Goal: Transaction & Acquisition: Purchase product/service

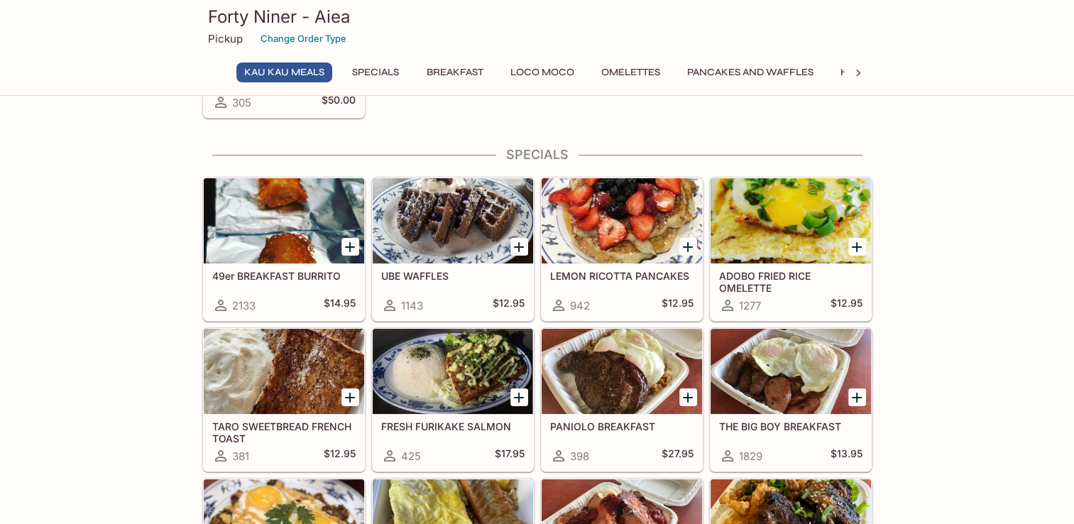
scroll to position [176, 0]
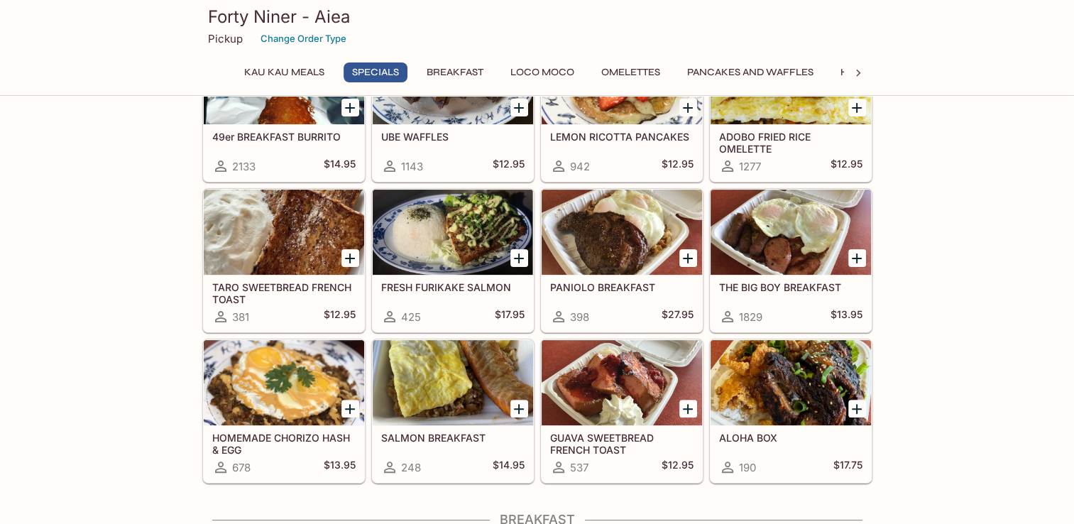
scroll to position [315, 0]
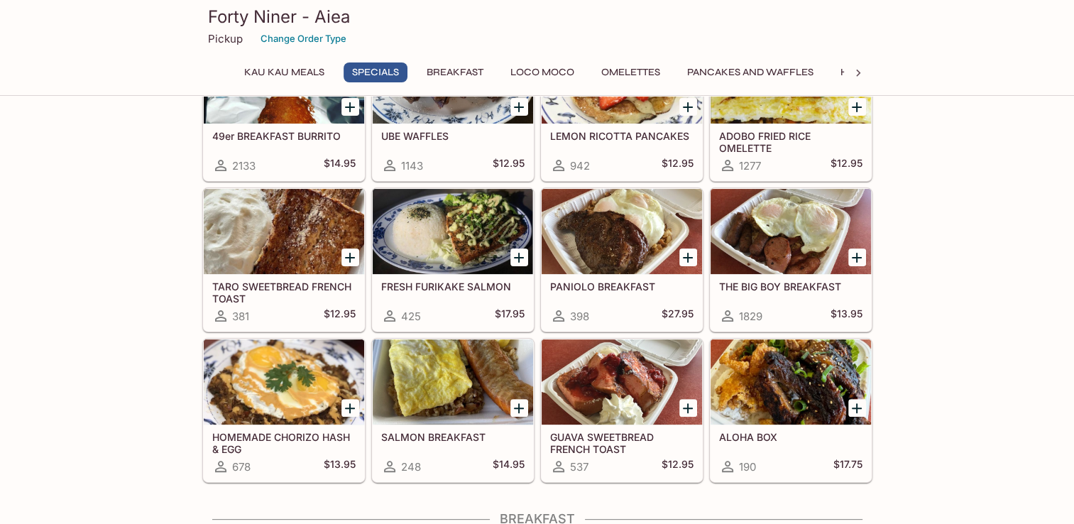
click at [610, 229] on div at bounding box center [622, 231] width 160 height 85
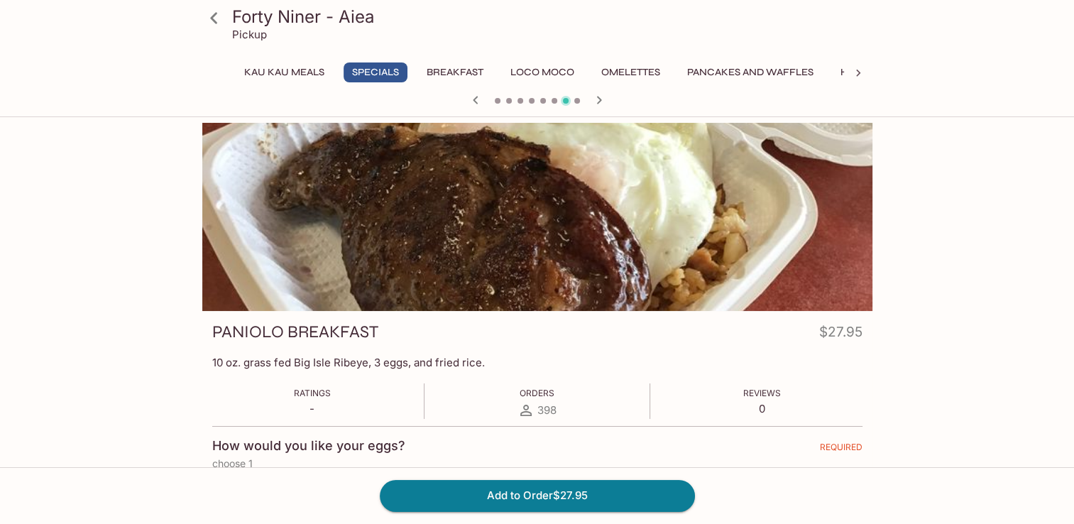
click at [213, 18] on icon at bounding box center [213, 17] width 7 height 11
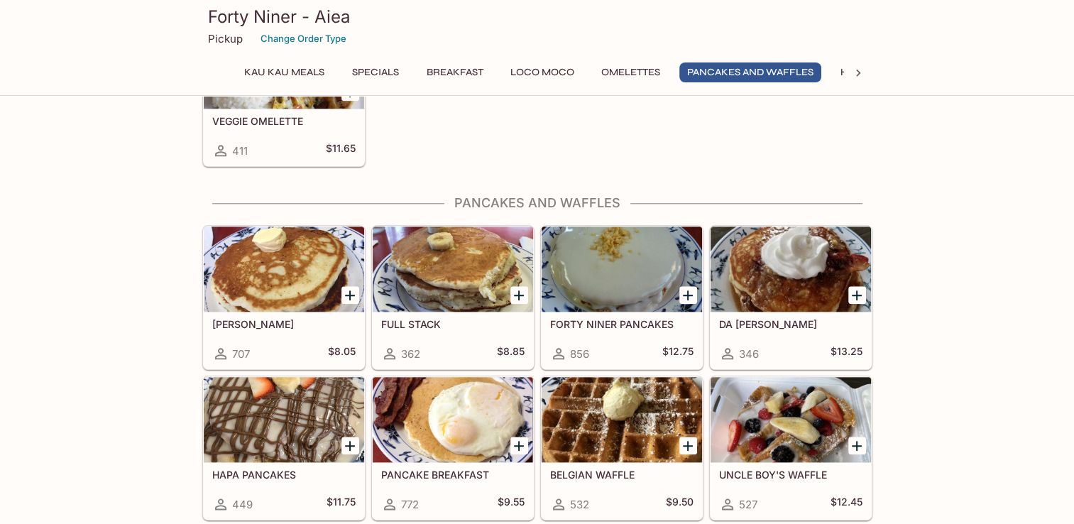
scroll to position [1538, 0]
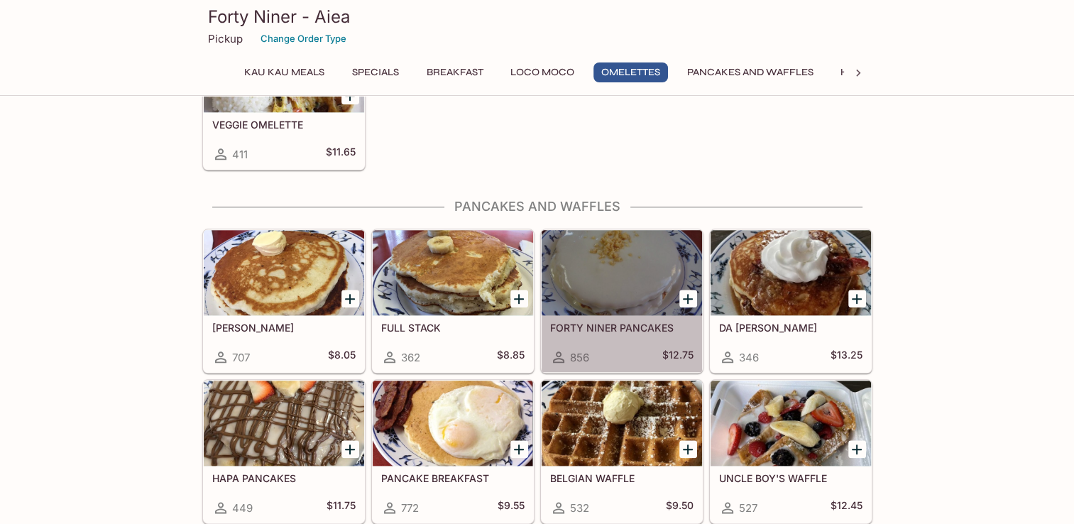
click at [592, 285] on div at bounding box center [622, 272] width 160 height 85
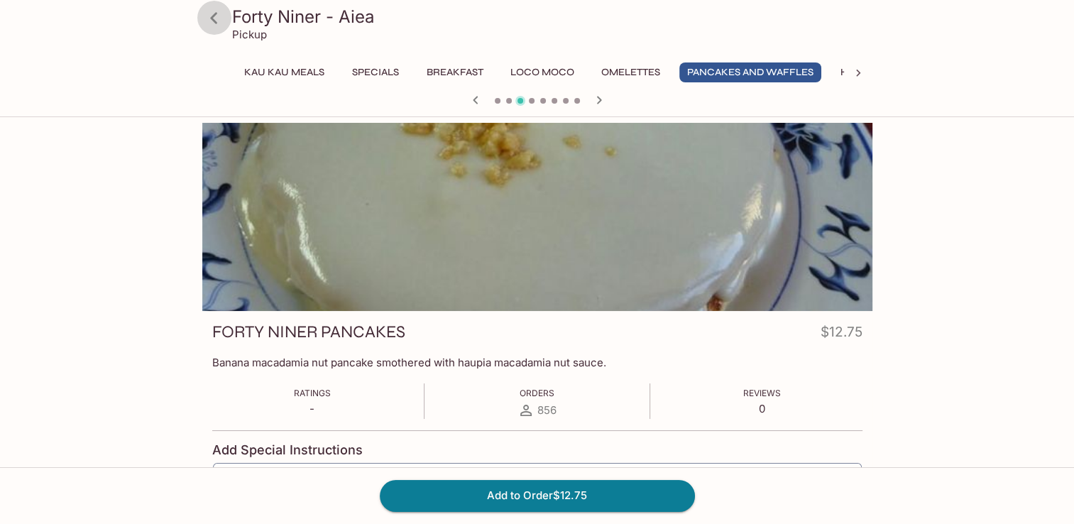
click at [219, 18] on icon at bounding box center [214, 18] width 25 height 25
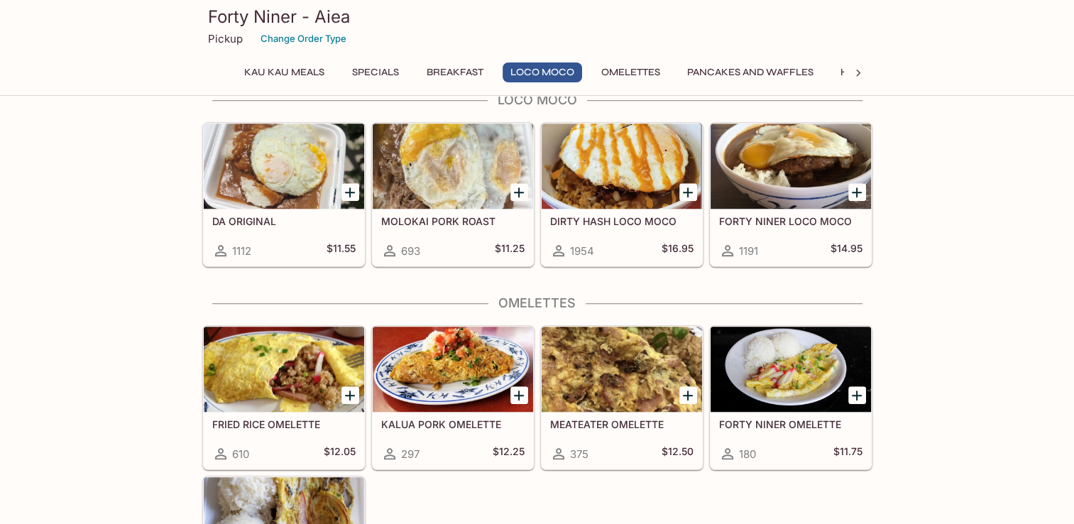
scroll to position [1397, 0]
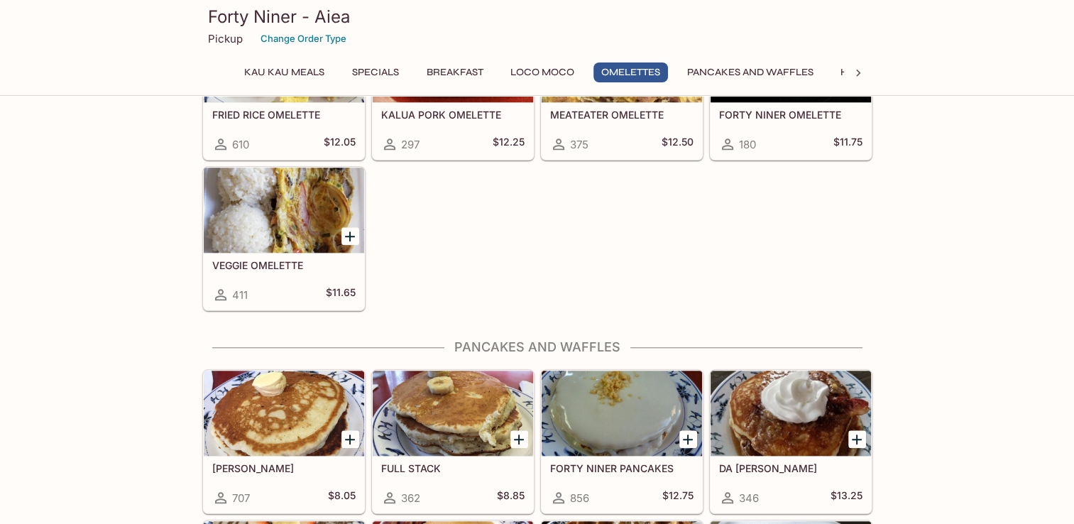
click at [241, 429] on div at bounding box center [284, 413] width 160 height 85
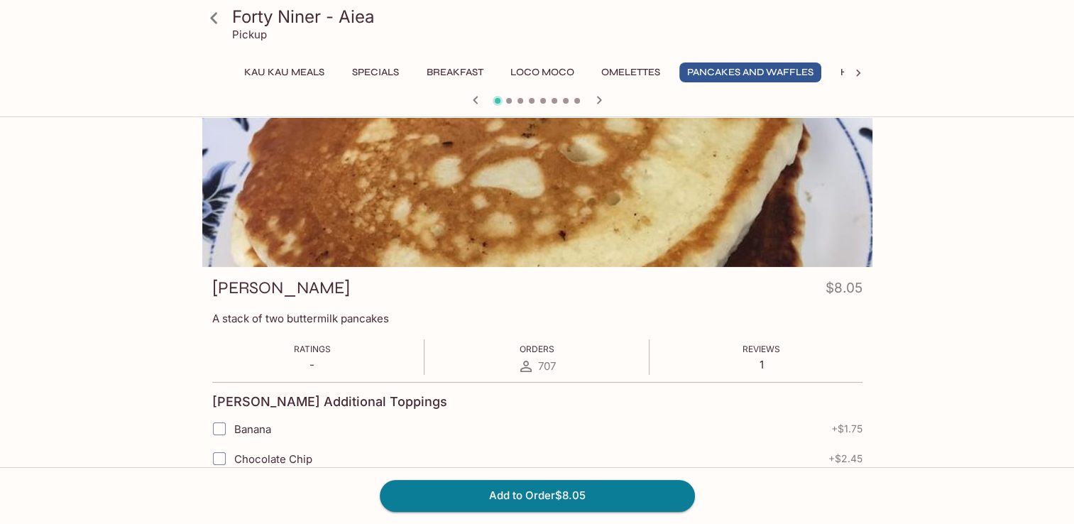
scroll to position [403, 0]
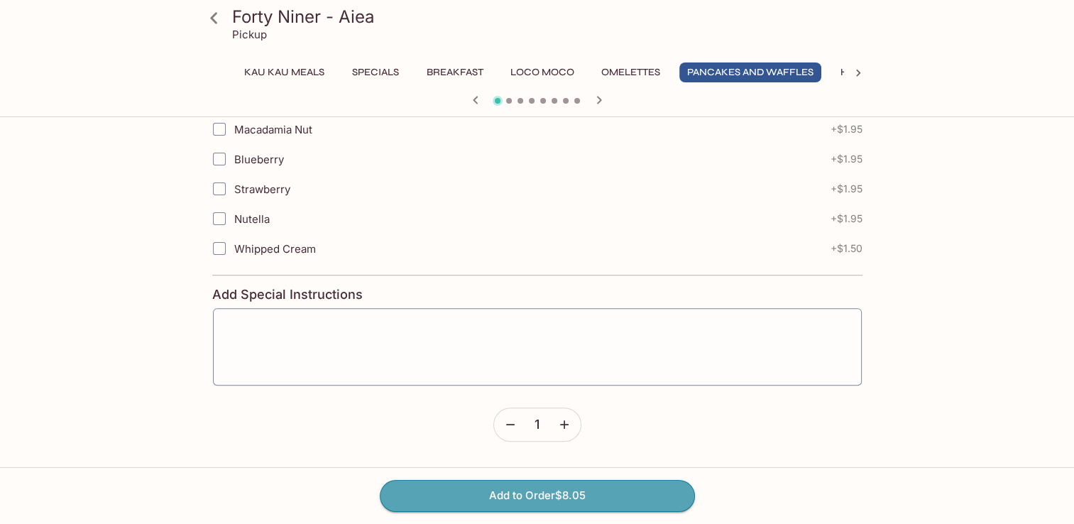
click at [547, 491] on button "Add to Order $8.05" at bounding box center [537, 495] width 315 height 31
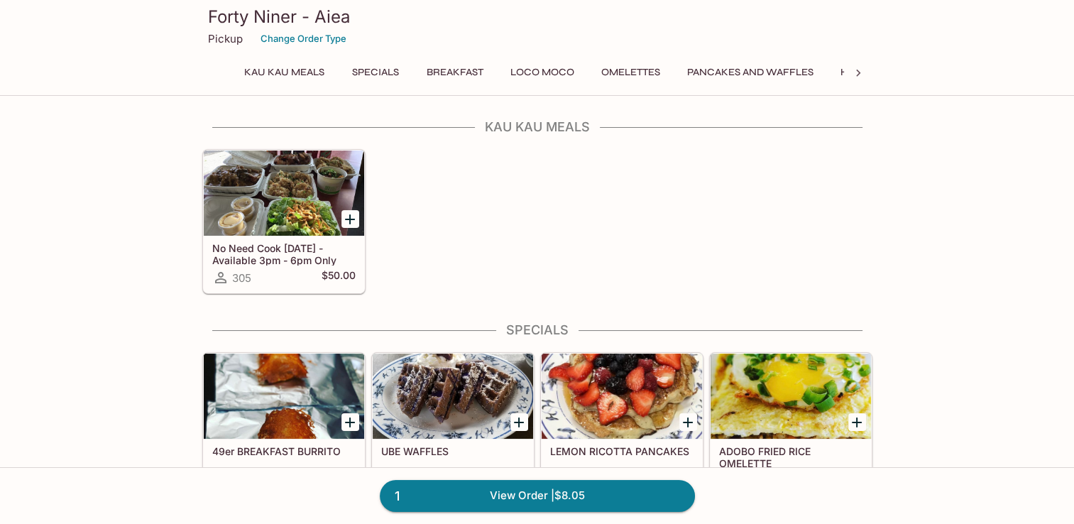
scroll to position [278, 0]
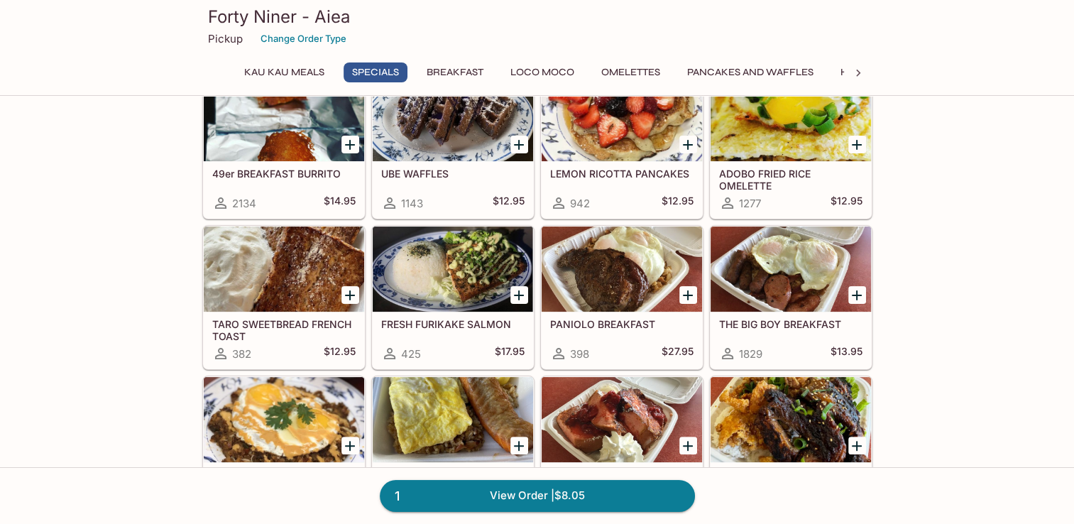
click at [794, 280] on div at bounding box center [791, 268] width 160 height 85
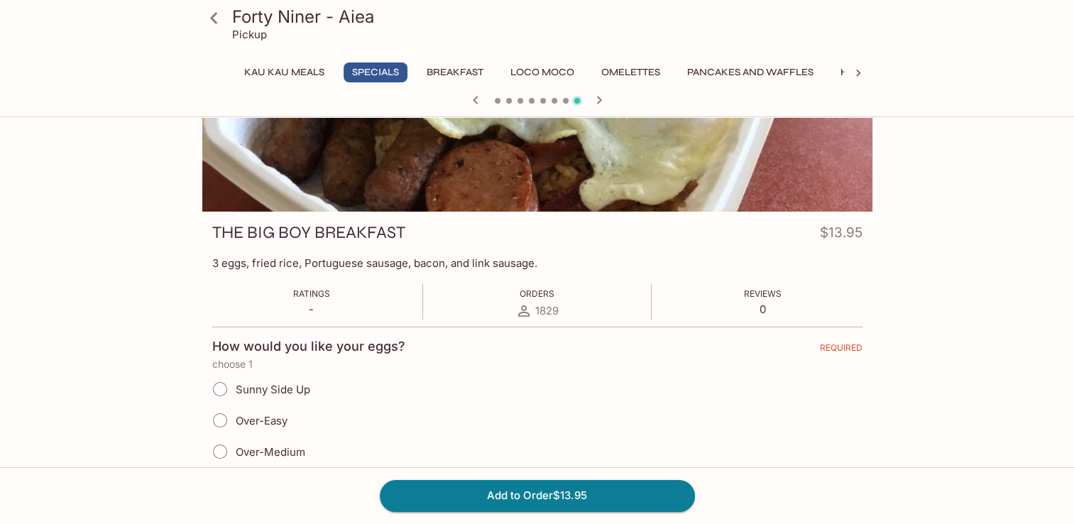
scroll to position [192, 0]
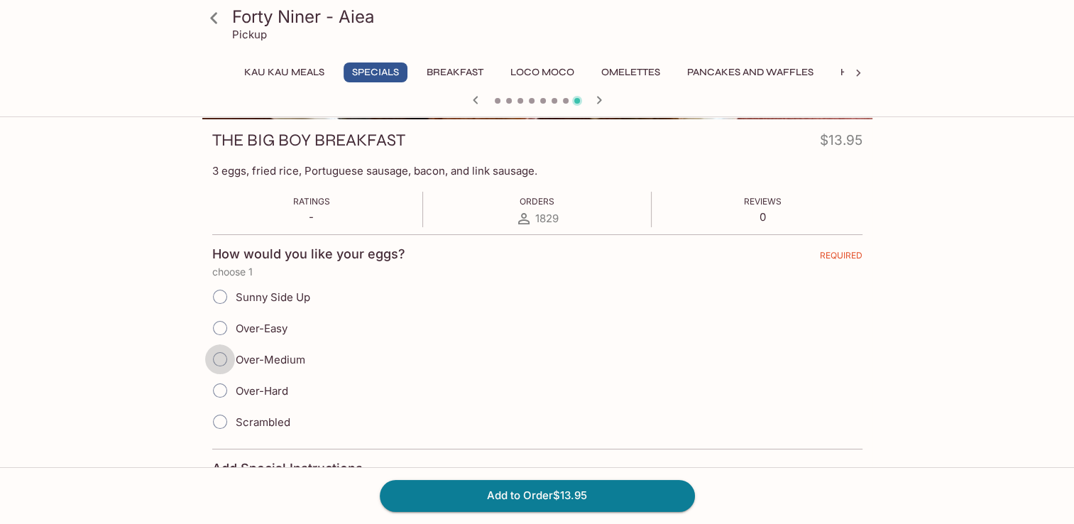
click at [218, 361] on input "Over-Medium" at bounding box center [220, 359] width 30 height 30
radio input "true"
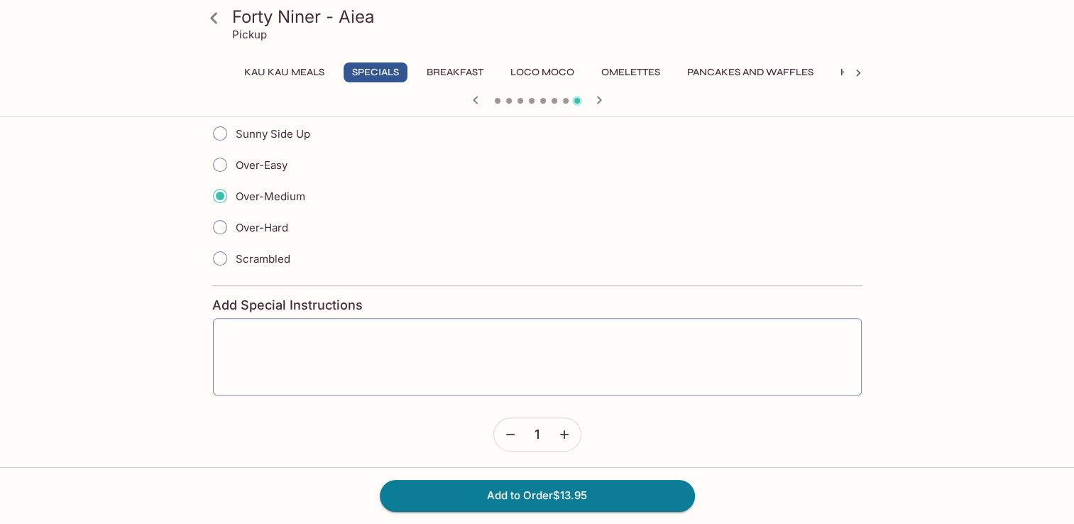
click at [534, 498] on button "Add to Order $13.95" at bounding box center [537, 495] width 315 height 31
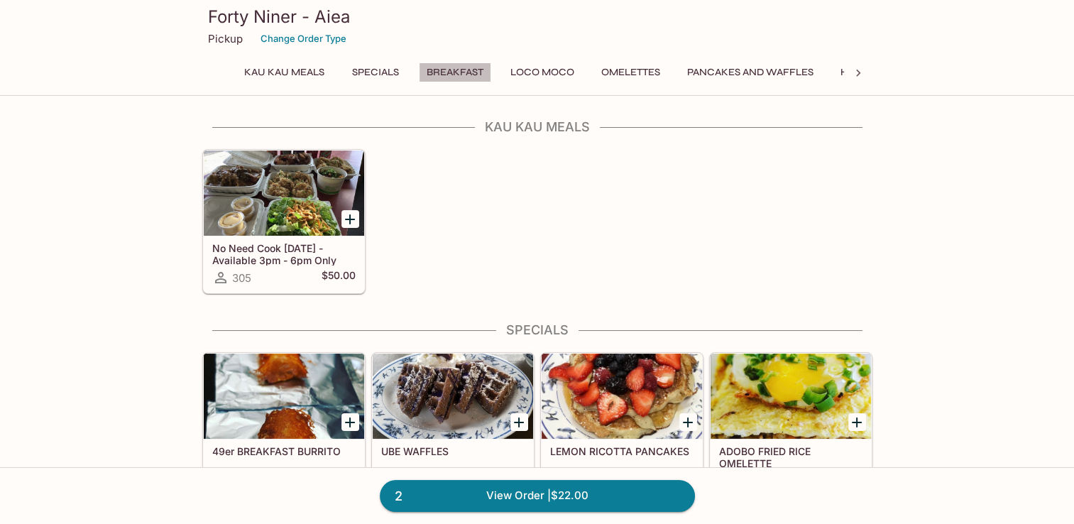
click at [465, 71] on button "Breakfast" at bounding box center [455, 72] width 72 height 20
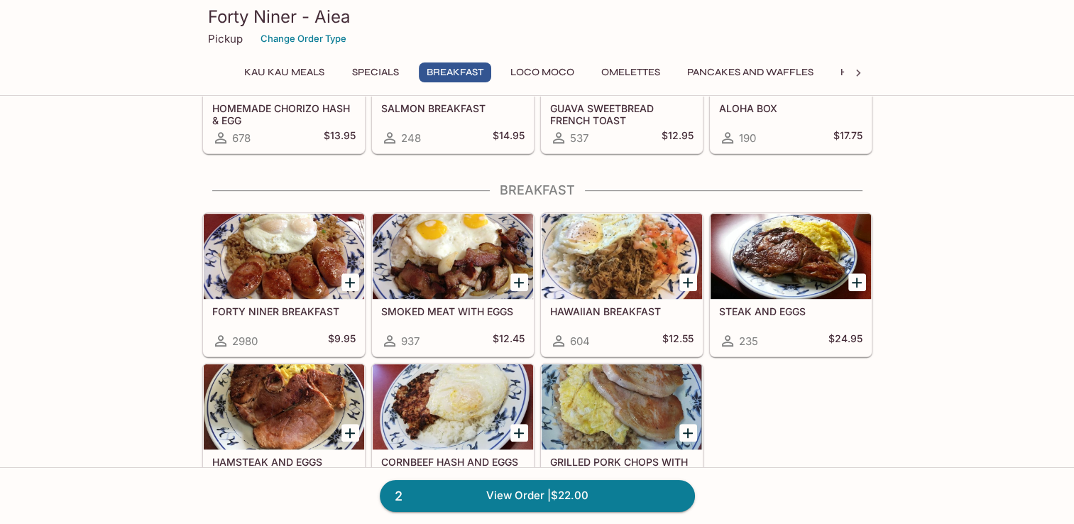
scroll to position [703, 0]
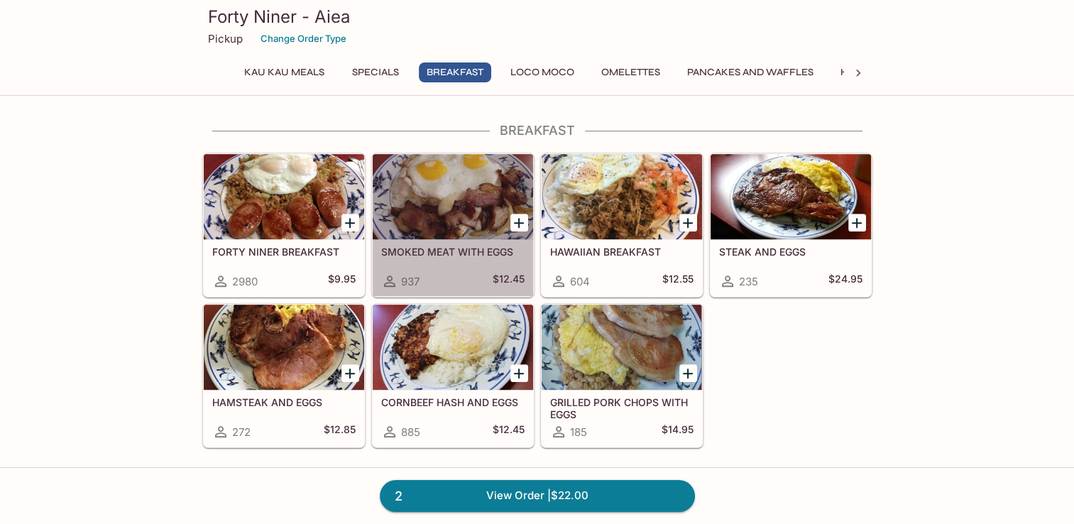
click at [444, 206] on div at bounding box center [453, 196] width 160 height 85
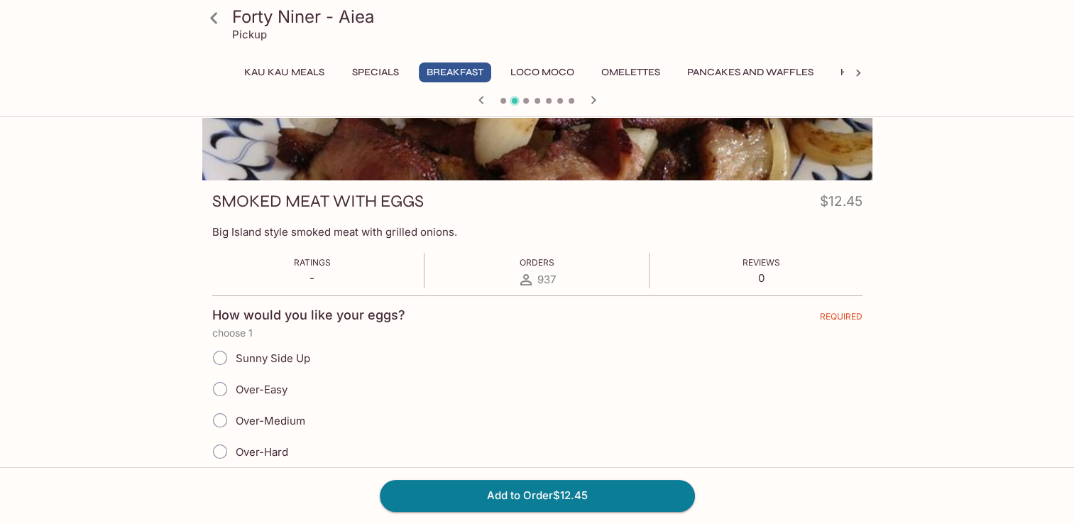
scroll to position [229, 0]
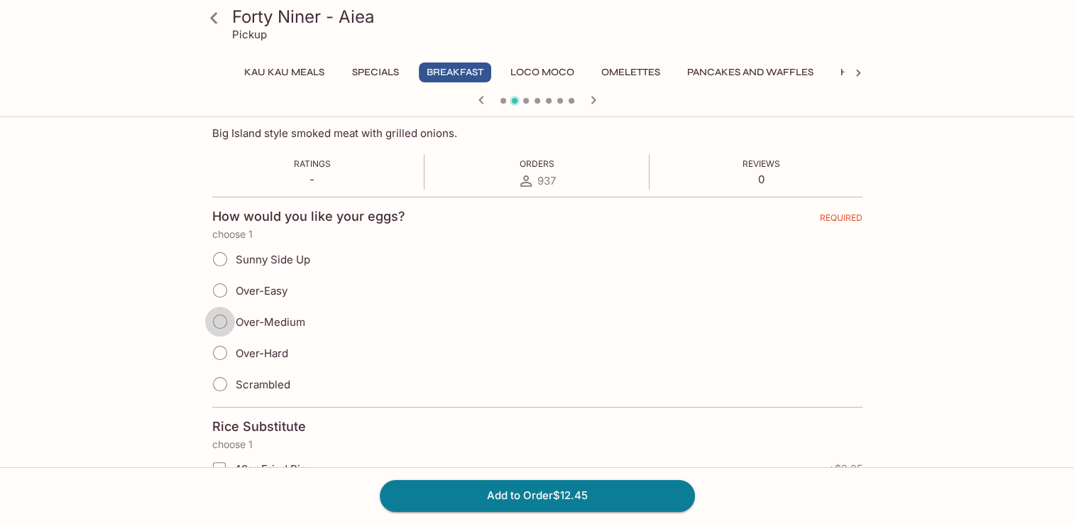
click at [224, 320] on input "Over-Medium" at bounding box center [220, 322] width 30 height 30
radio input "true"
click at [486, 495] on button "Add to Order $12.45" at bounding box center [537, 495] width 315 height 31
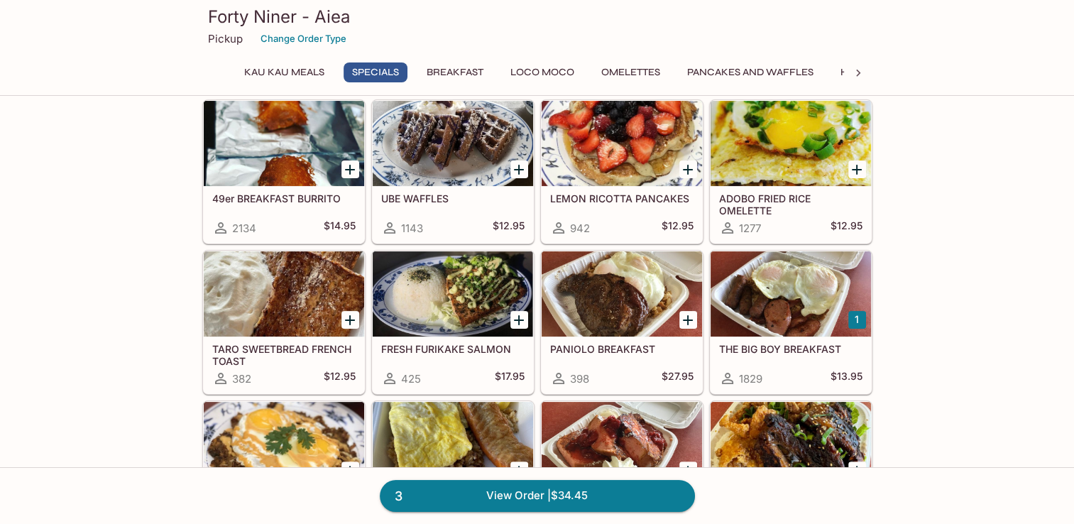
scroll to position [495, 0]
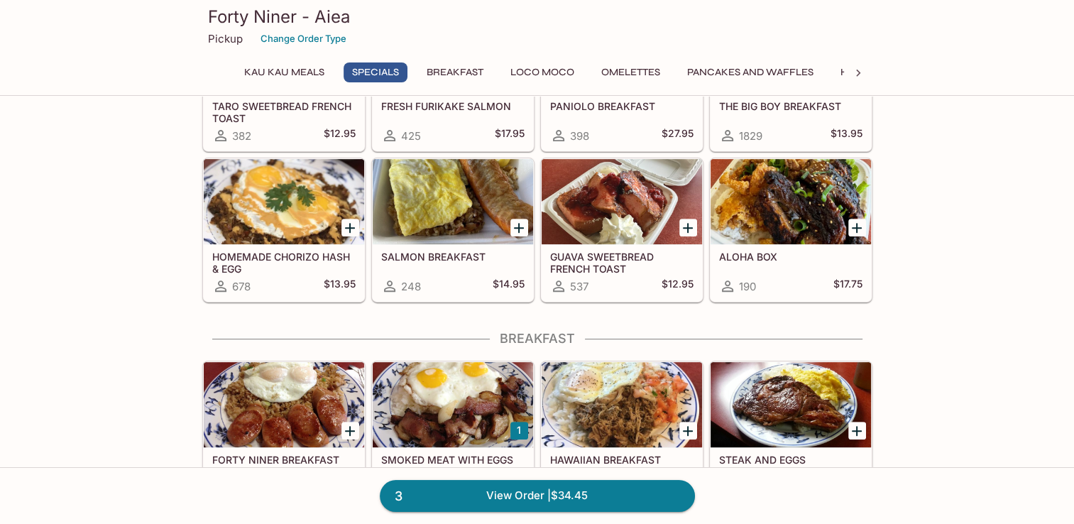
click at [242, 202] on div at bounding box center [284, 201] width 160 height 85
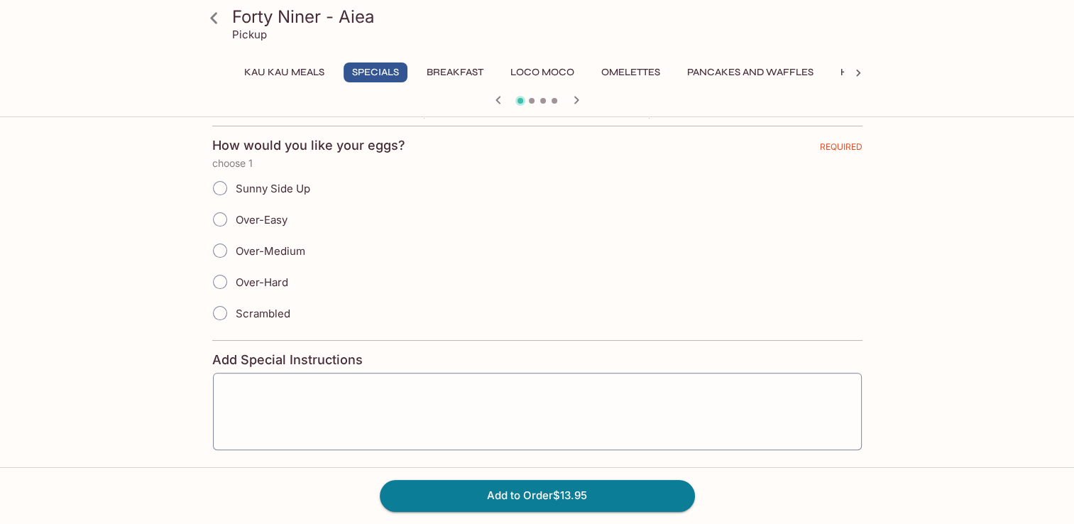
scroll to position [298, 0]
click at [219, 252] on input "Over-Medium" at bounding box center [220, 253] width 30 height 30
radio input "true"
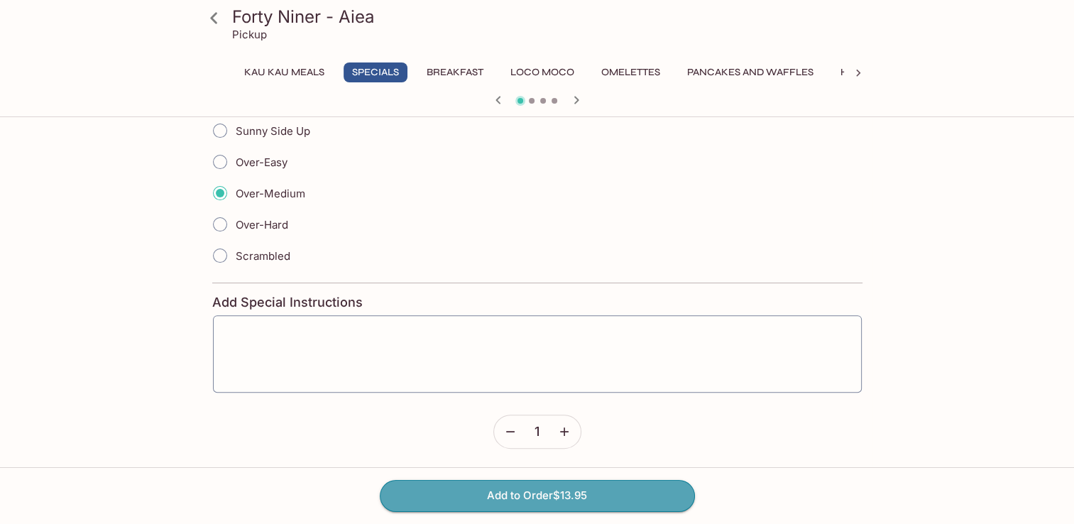
click at [469, 498] on button "Add to Order $13.95" at bounding box center [537, 495] width 315 height 31
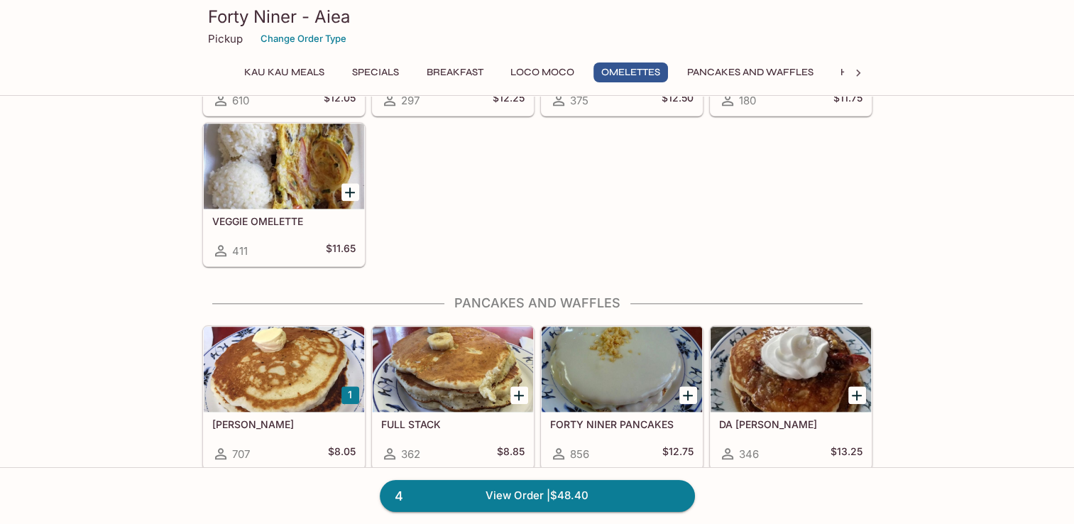
scroll to position [1799, 0]
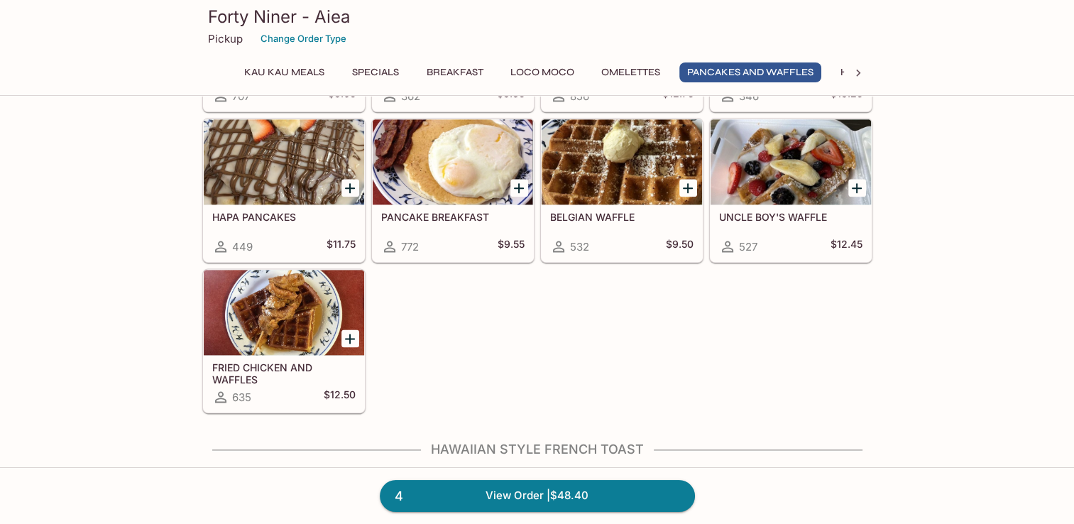
click at [299, 333] on div at bounding box center [284, 312] width 160 height 85
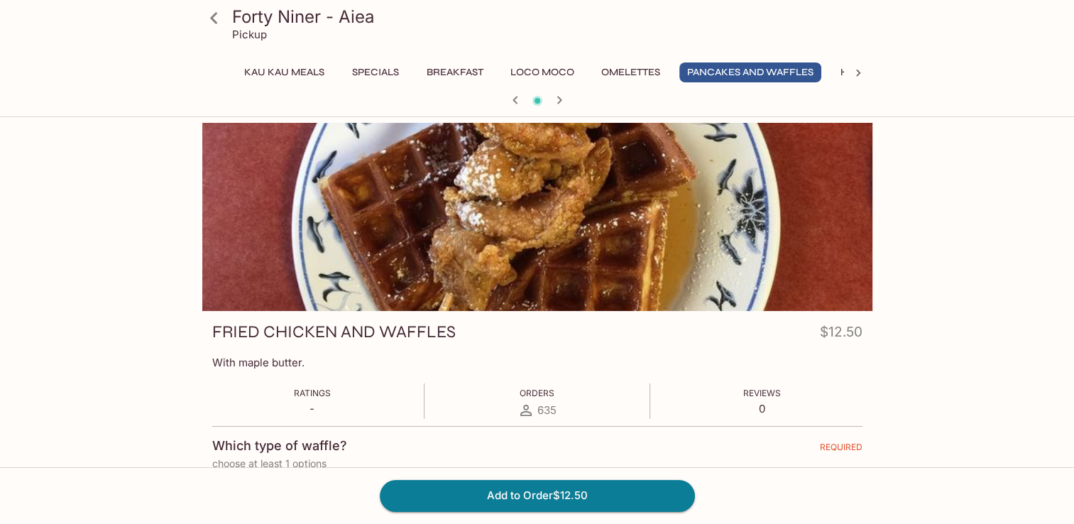
click at [498, 497] on button "Add to Order $12.50" at bounding box center [537, 495] width 315 height 31
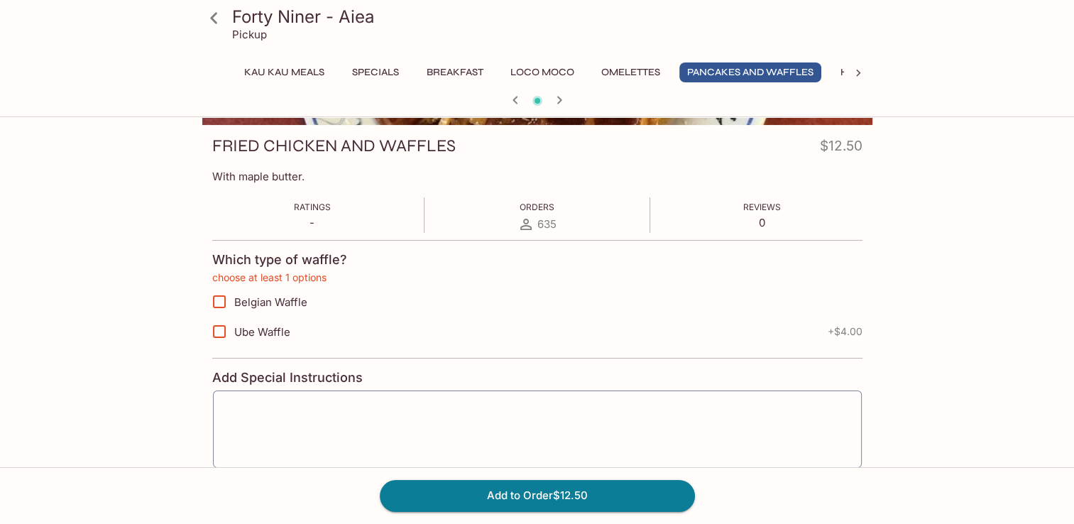
scroll to position [231, 0]
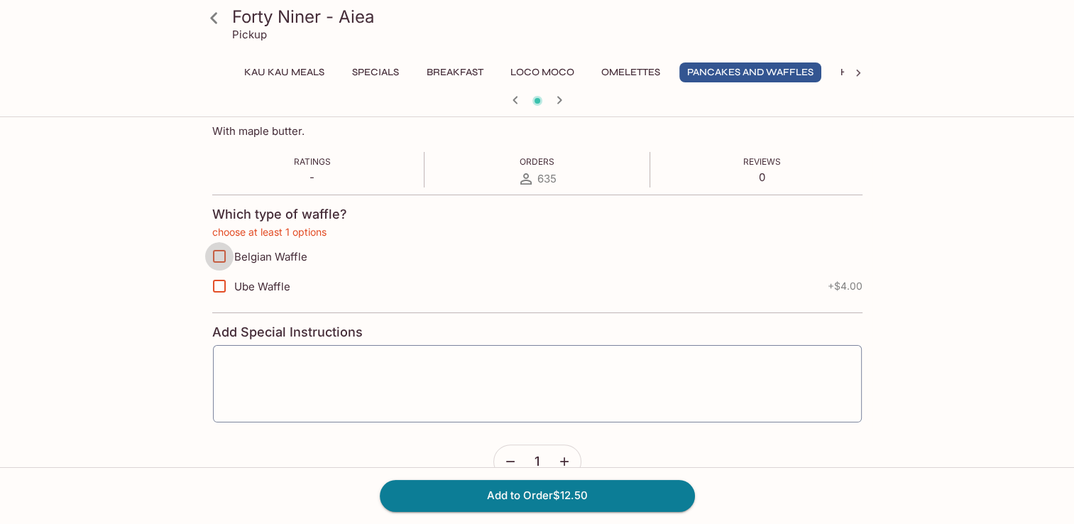
click at [228, 251] on input "Belgian Waffle" at bounding box center [219, 256] width 28 height 28
checkbox input "true"
click at [445, 500] on button "Add to Order $12.50" at bounding box center [537, 495] width 315 height 31
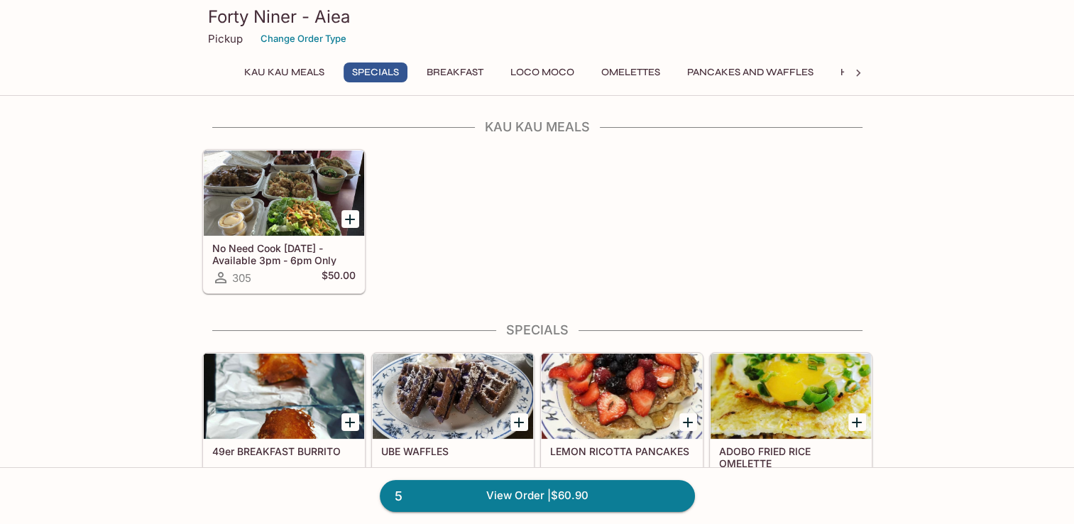
scroll to position [374, 0]
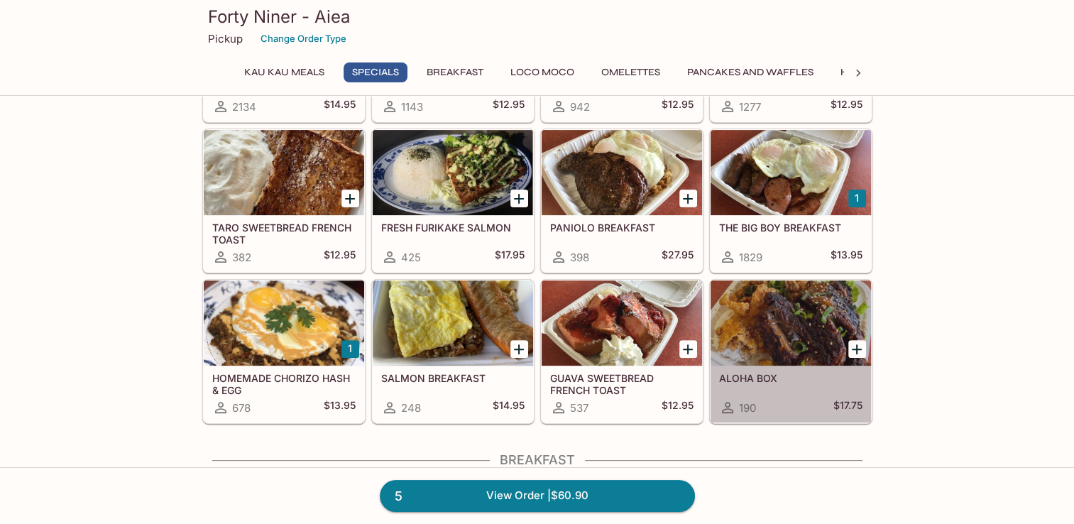
click at [798, 329] on div at bounding box center [791, 322] width 160 height 85
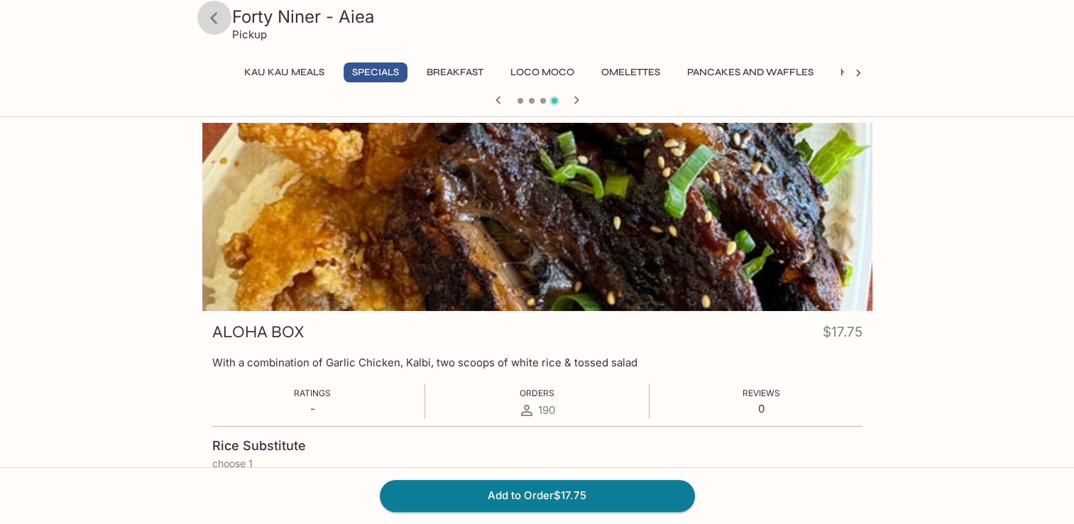
click at [212, 17] on icon at bounding box center [213, 17] width 7 height 11
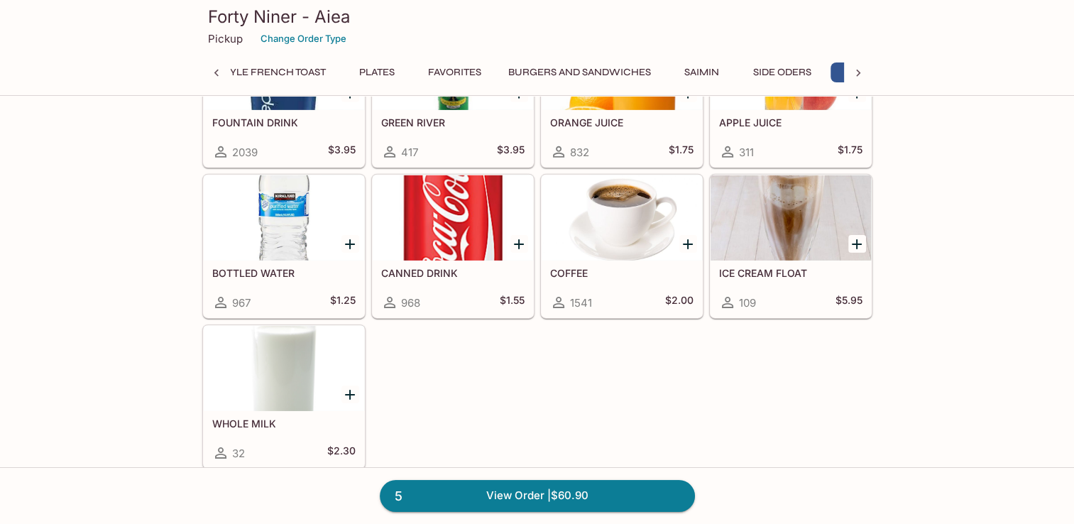
scroll to position [0, 730]
click at [676, 308] on div "FOUNTAIN DRINK 2039 $3.95 GREEN RIVER 417 $3.95 ORANGE JUICE 832 $1.75 APPLE JU…" at bounding box center [535, 243] width 676 height 451
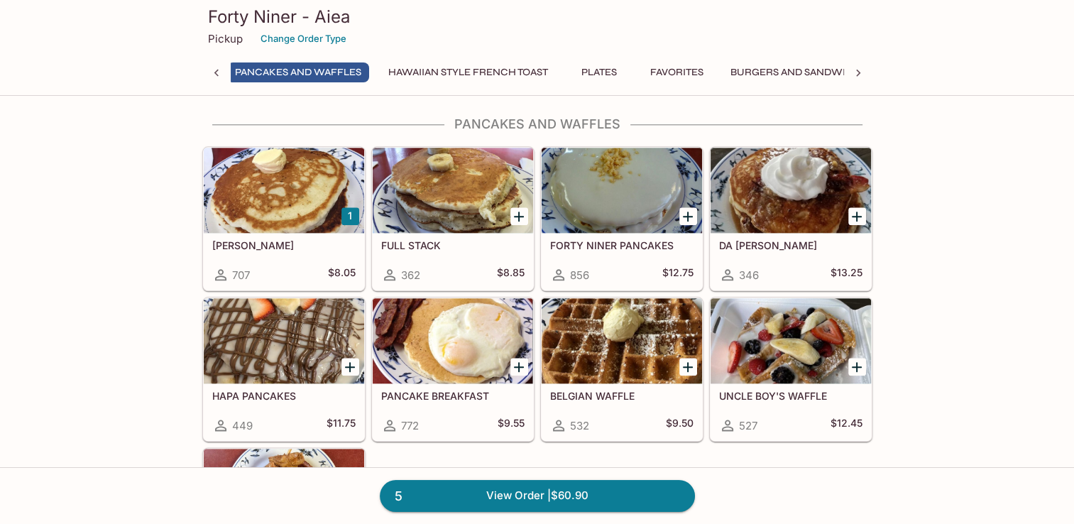
scroll to position [0, 450]
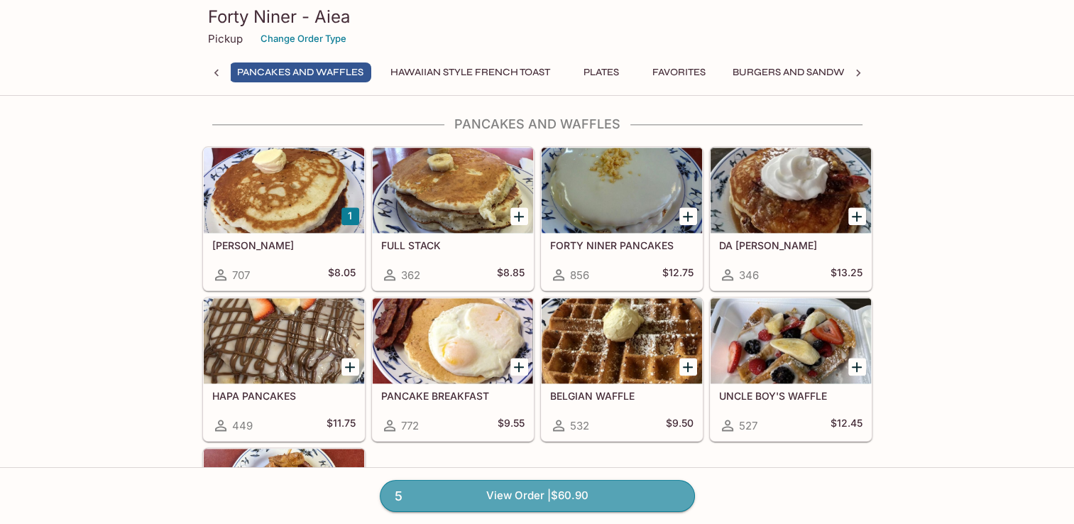
click at [503, 491] on link "5 View Order | $60.90" at bounding box center [537, 495] width 315 height 31
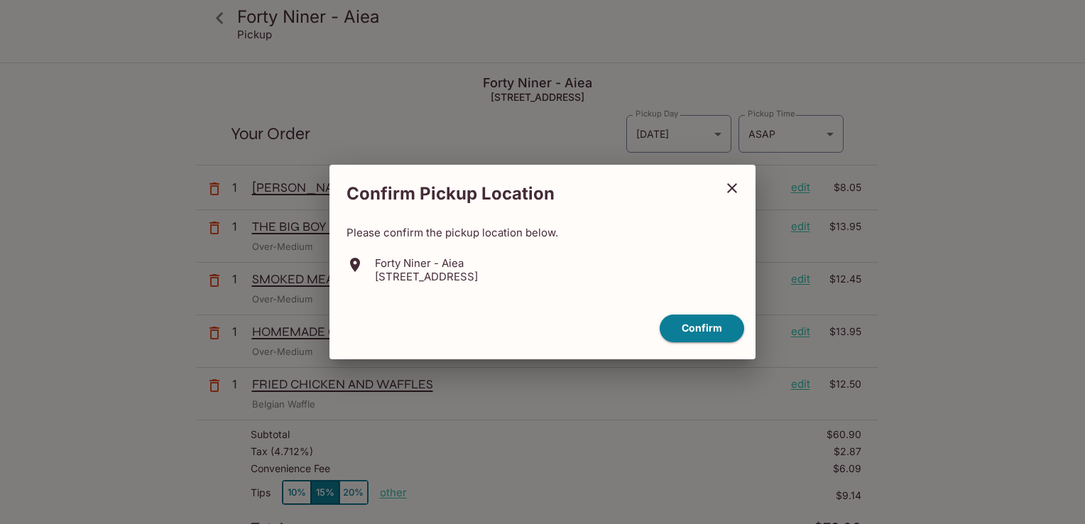
click at [721, 328] on button "Confirm" at bounding box center [701, 328] width 84 height 28
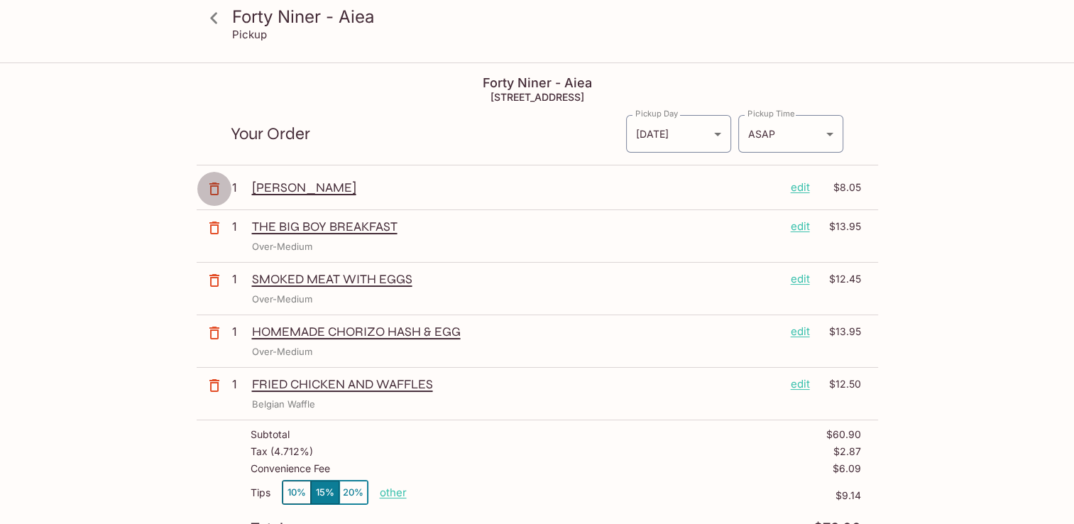
click at [210, 186] on icon "button" at bounding box center [214, 188] width 10 height 13
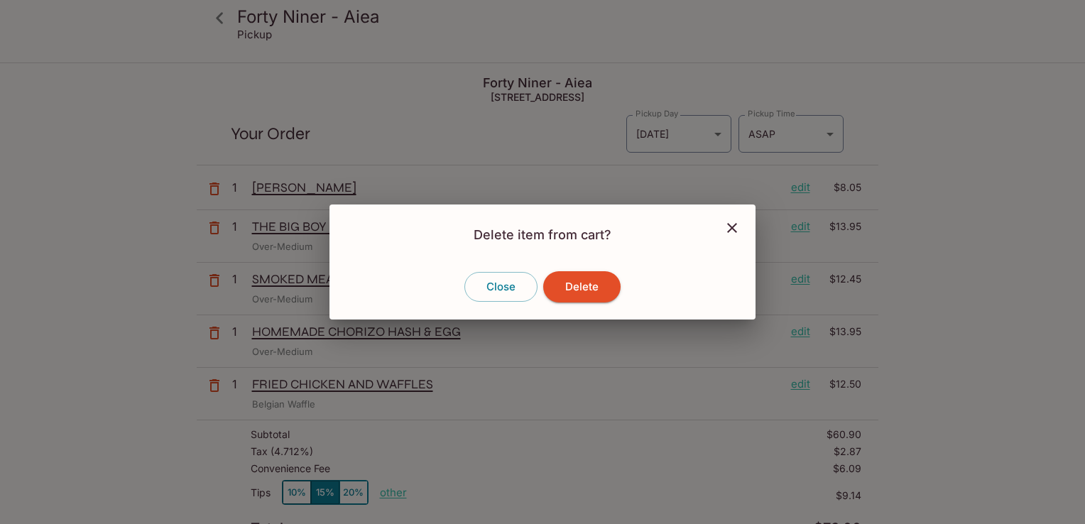
click at [572, 282] on button "Delete" at bounding box center [581, 286] width 77 height 31
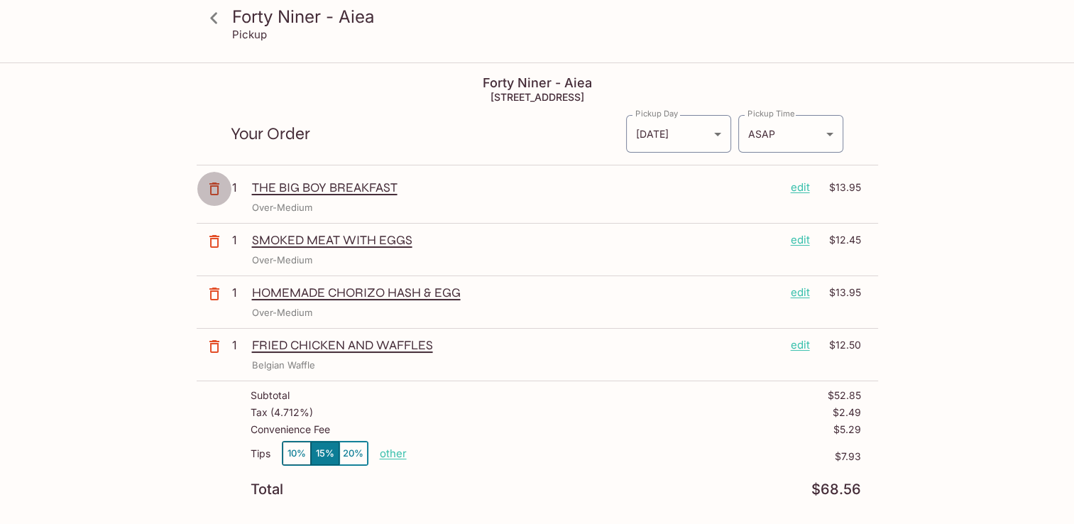
click at [214, 194] on icon "button" at bounding box center [214, 188] width 10 height 13
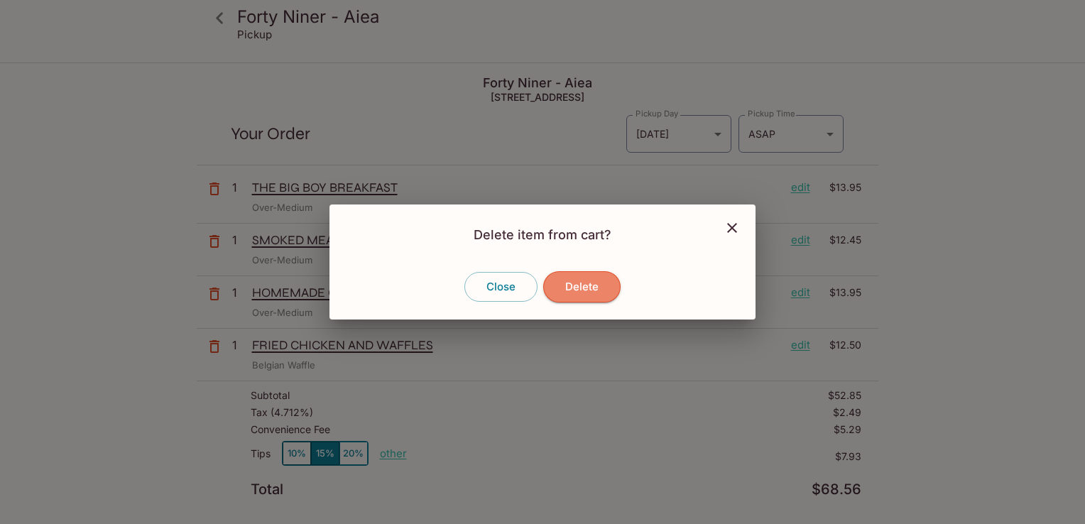
click at [596, 290] on button "Delete" at bounding box center [581, 286] width 77 height 31
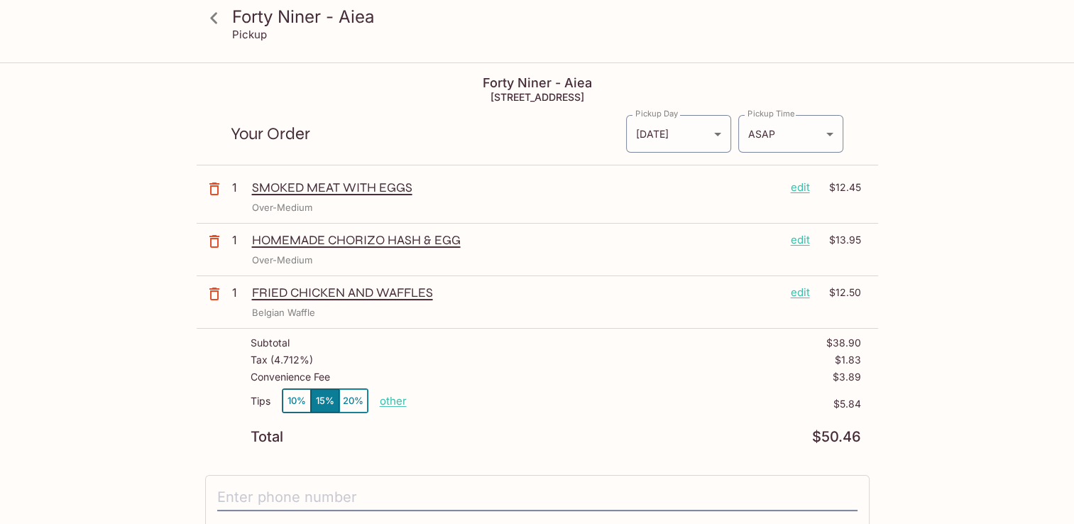
click at [298, 398] on button "10%" at bounding box center [297, 400] width 28 height 23
click at [318, 190] on p "SMOKED MEAT WITH EGGS" at bounding box center [515, 188] width 527 height 16
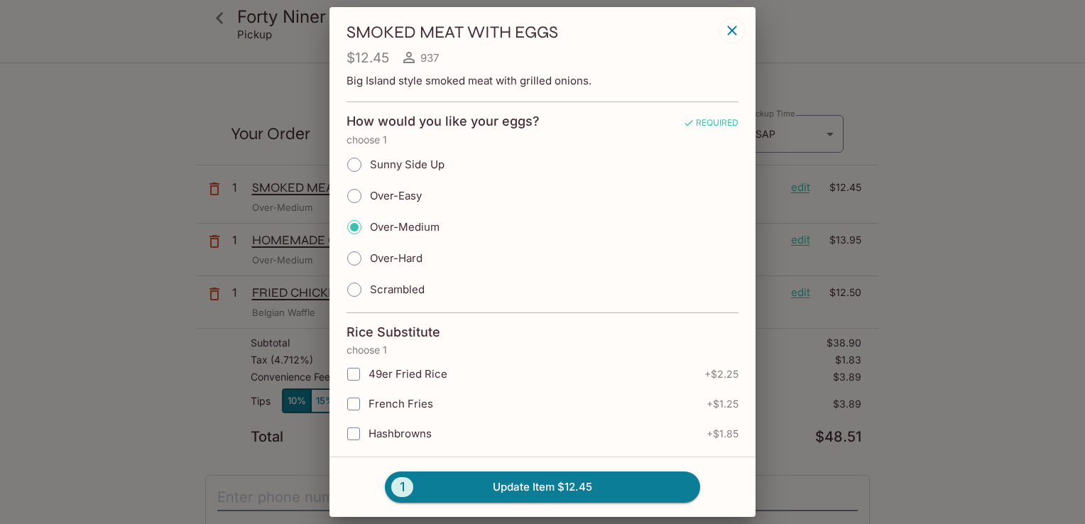
click at [734, 24] on icon "button" at bounding box center [731, 30] width 17 height 17
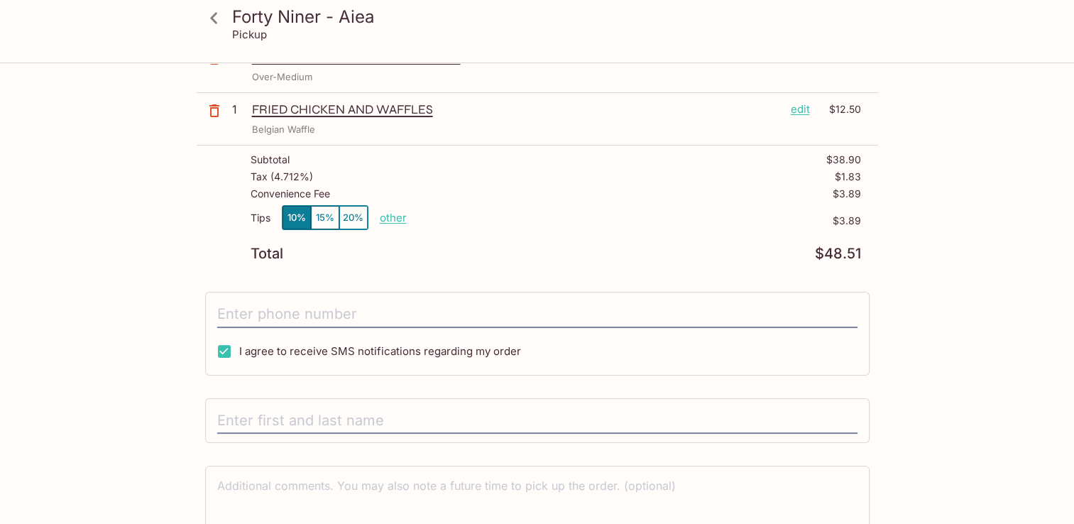
scroll to position [184, 0]
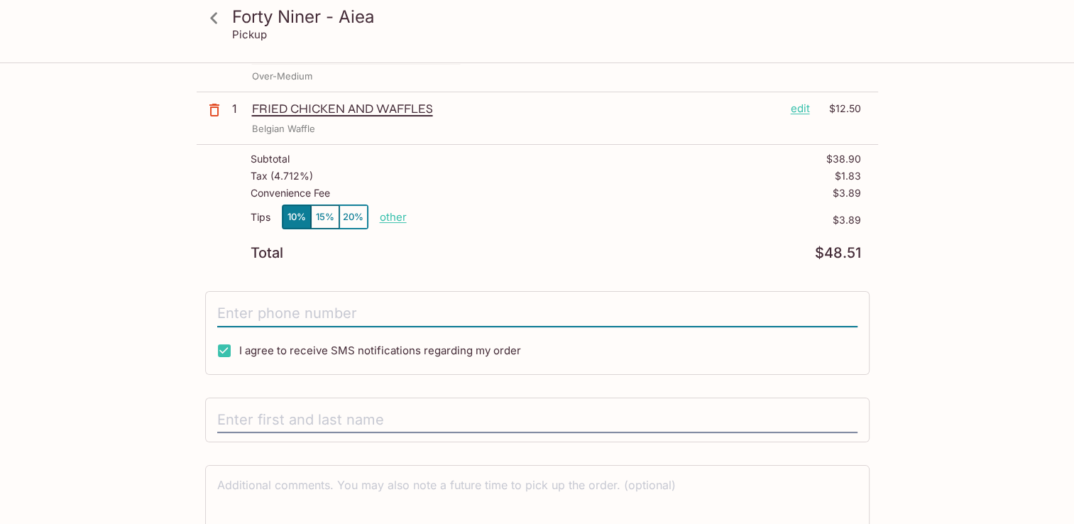
click at [319, 306] on input "tel" at bounding box center [537, 313] width 640 height 27
type input "[PHONE_NUMBER]"
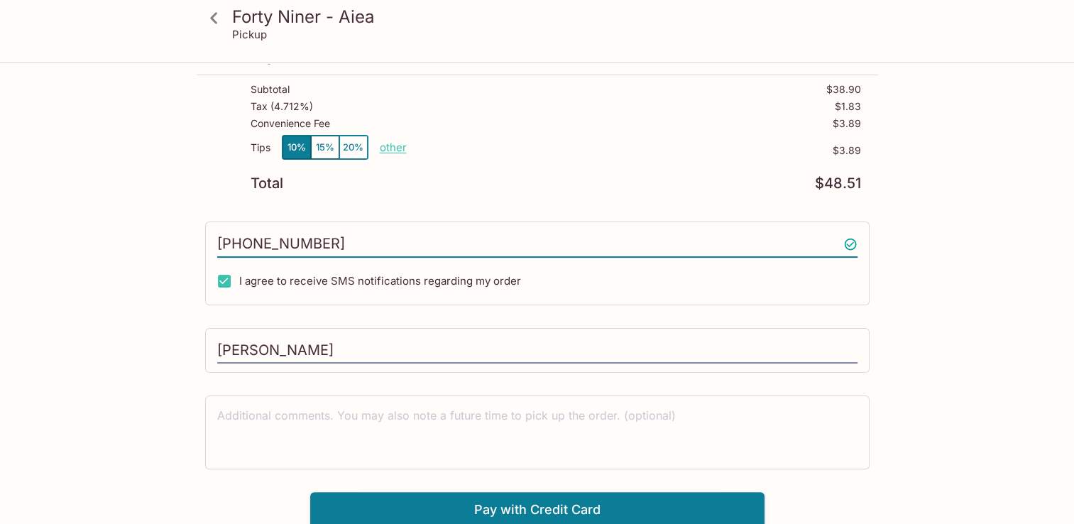
click at [313, 425] on textarea at bounding box center [537, 431] width 640 height 49
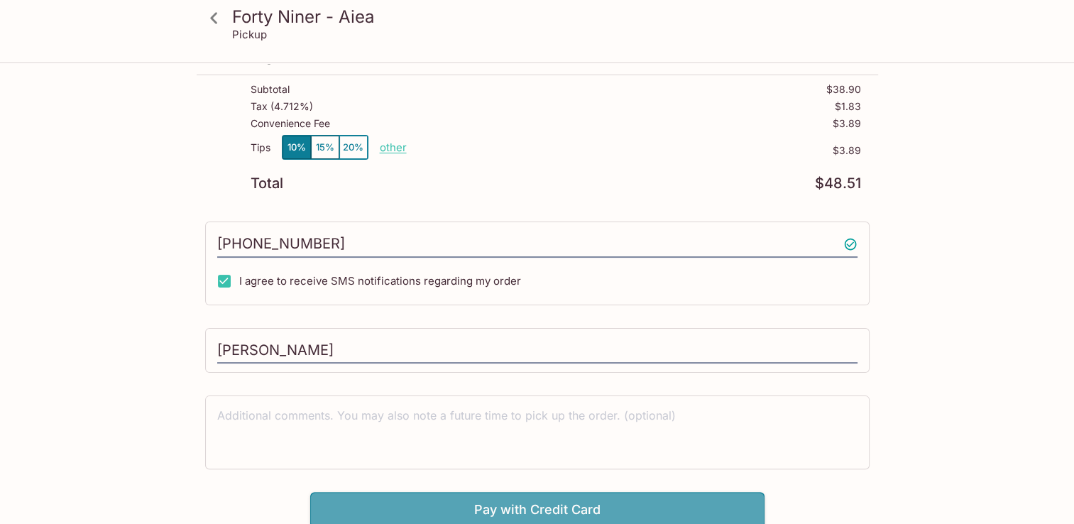
click at [525, 515] on button "Pay with Credit Card" at bounding box center [537, 509] width 454 height 35
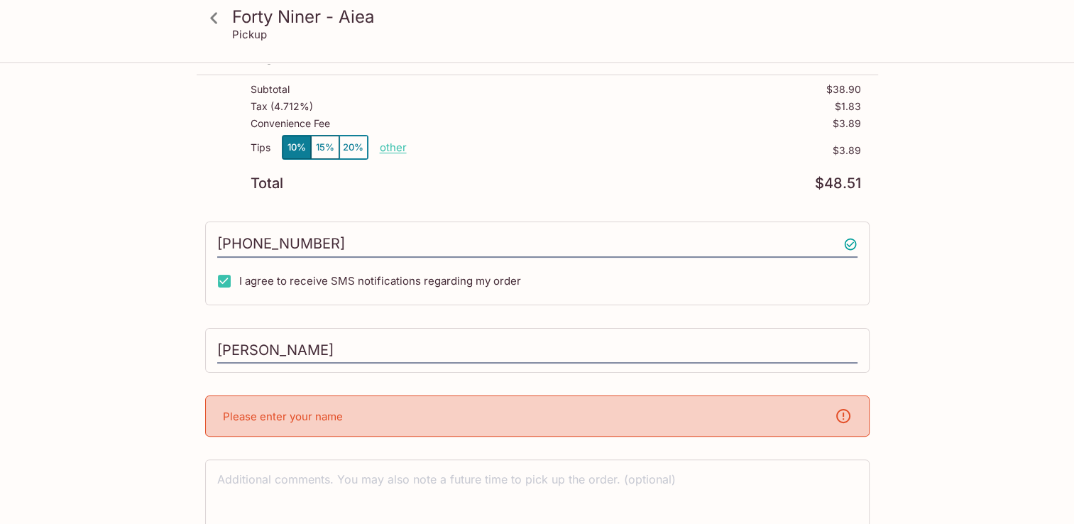
scroll to position [317, 0]
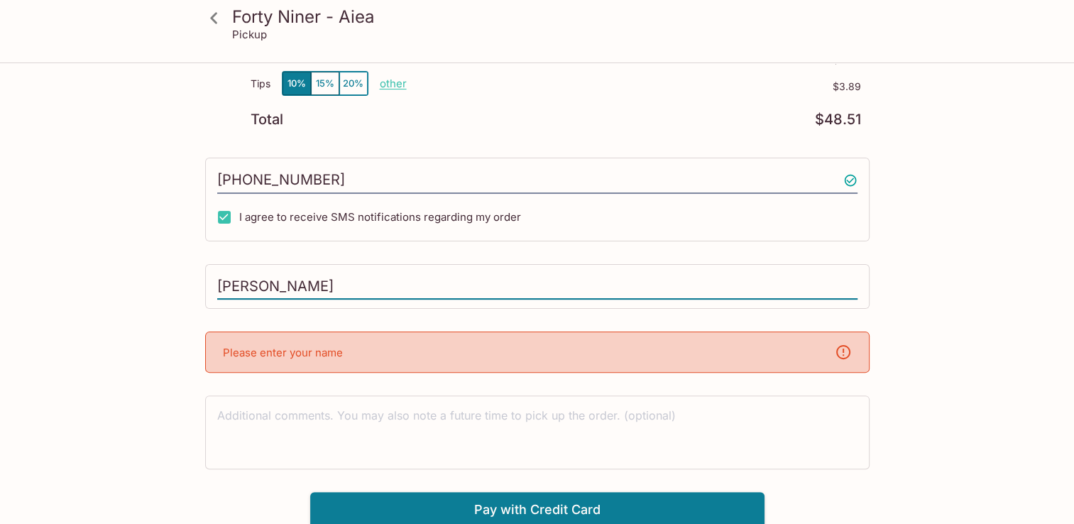
click at [371, 278] on input "[PERSON_NAME]" at bounding box center [537, 286] width 640 height 27
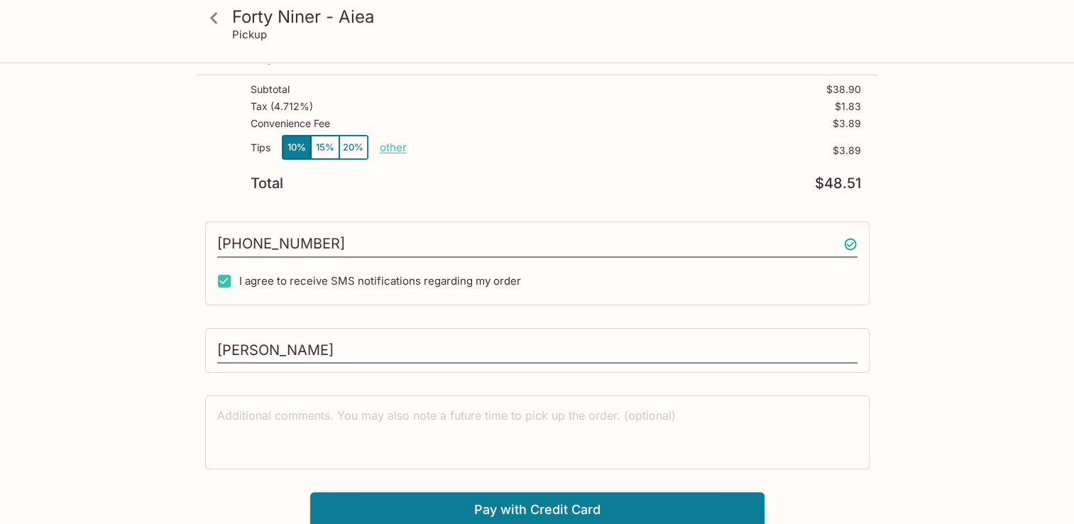
click at [440, 481] on div "Forty Niner - Aiea [STREET_ADDRESS] Your Order Pickup Day [DATE] [DATE] Pickup …" at bounding box center [537, 168] width 681 height 717
click at [422, 515] on button "Pay with Credit Card" at bounding box center [537, 509] width 454 height 35
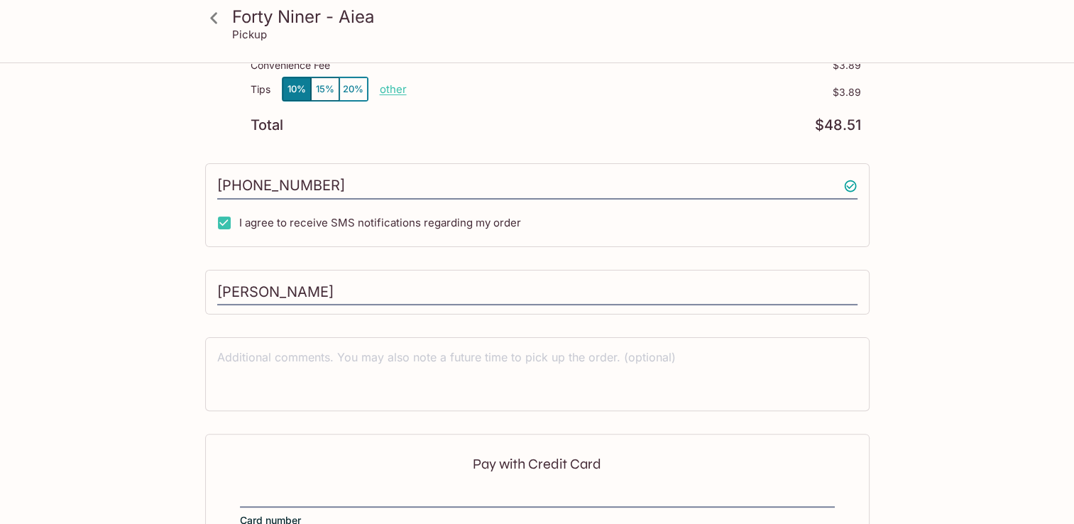
scroll to position [466, 0]
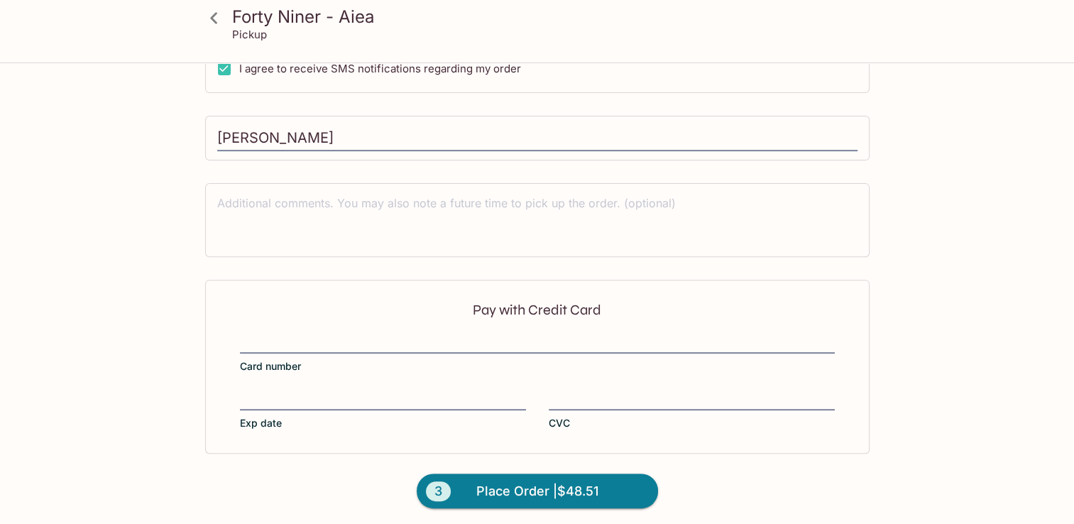
click at [419, 325] on div "Pay with Credit Card Card number Exp date CVC" at bounding box center [537, 366] width 664 height 173
click at [357, 134] on input "[PERSON_NAME]" at bounding box center [537, 138] width 640 height 27
type input "[PERSON_NAME]"
click at [287, 390] on div at bounding box center [383, 400] width 286 height 20
click at [287, 391] on input "Exp date" at bounding box center [383, 391] width 286 height 1
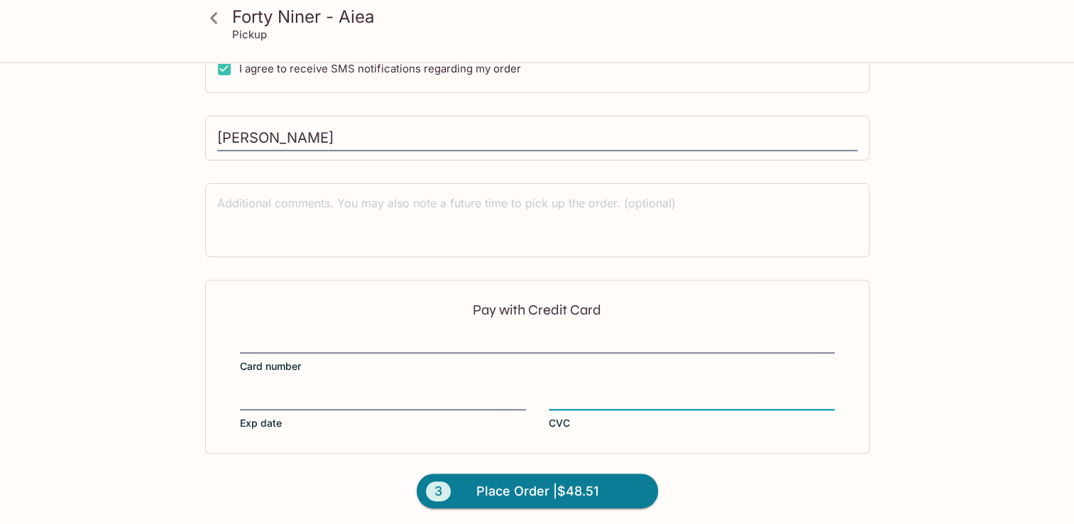
click at [507, 488] on span "Place Order | $48.51" at bounding box center [537, 491] width 122 height 23
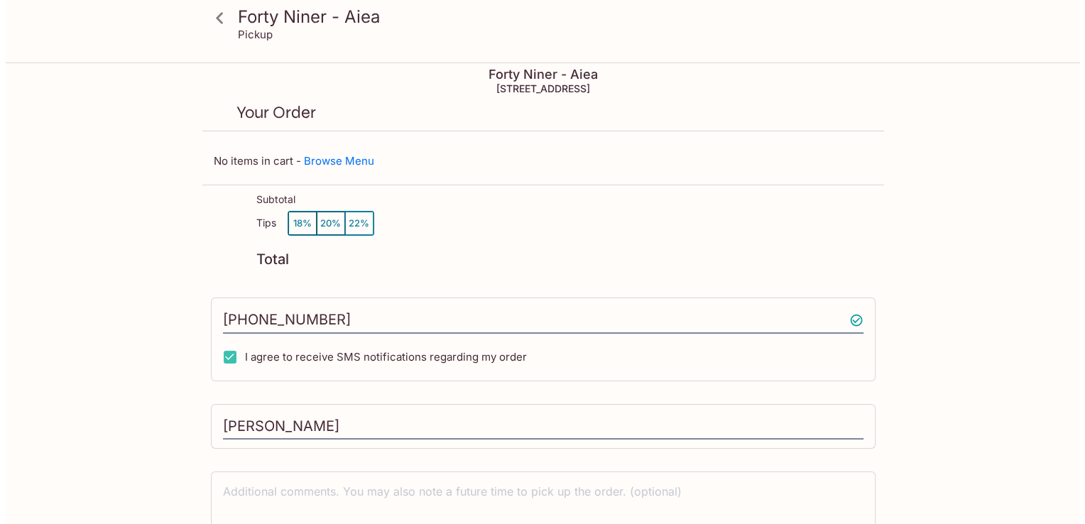
scroll to position [0, 0]
